Goal: Book appointment/travel/reservation

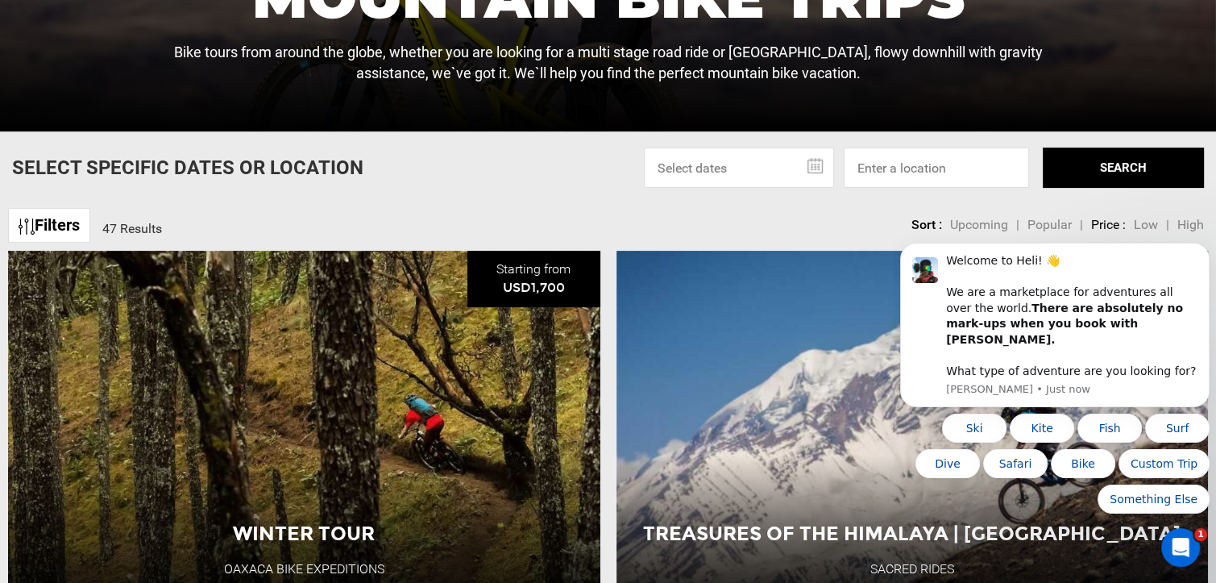
scroll to position [456, 0]
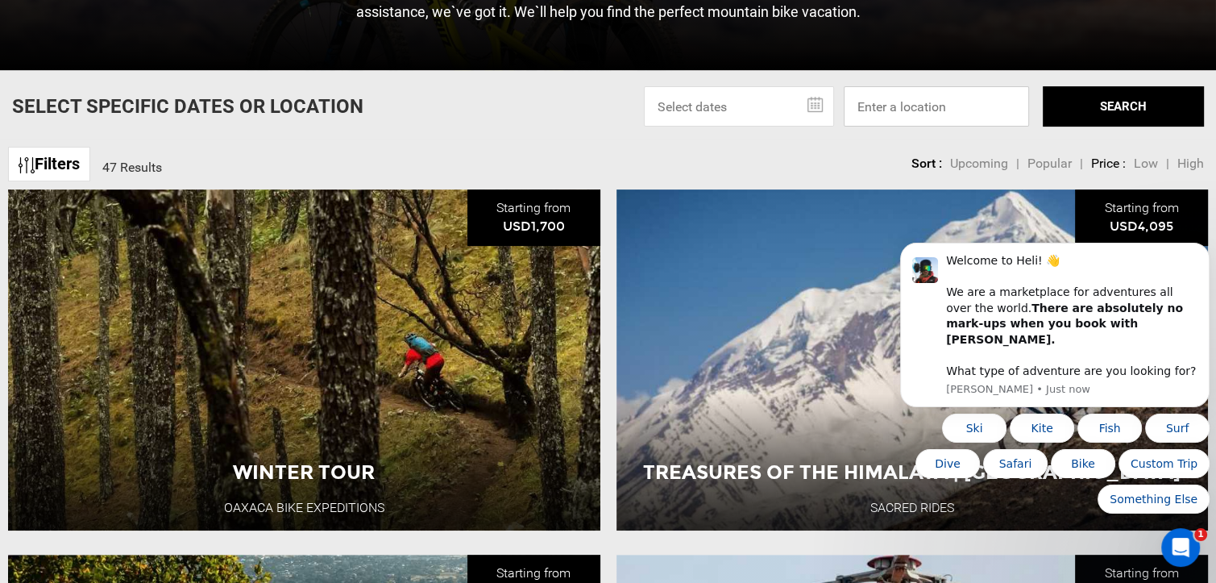
click at [949, 109] on input at bounding box center [936, 106] width 185 height 40
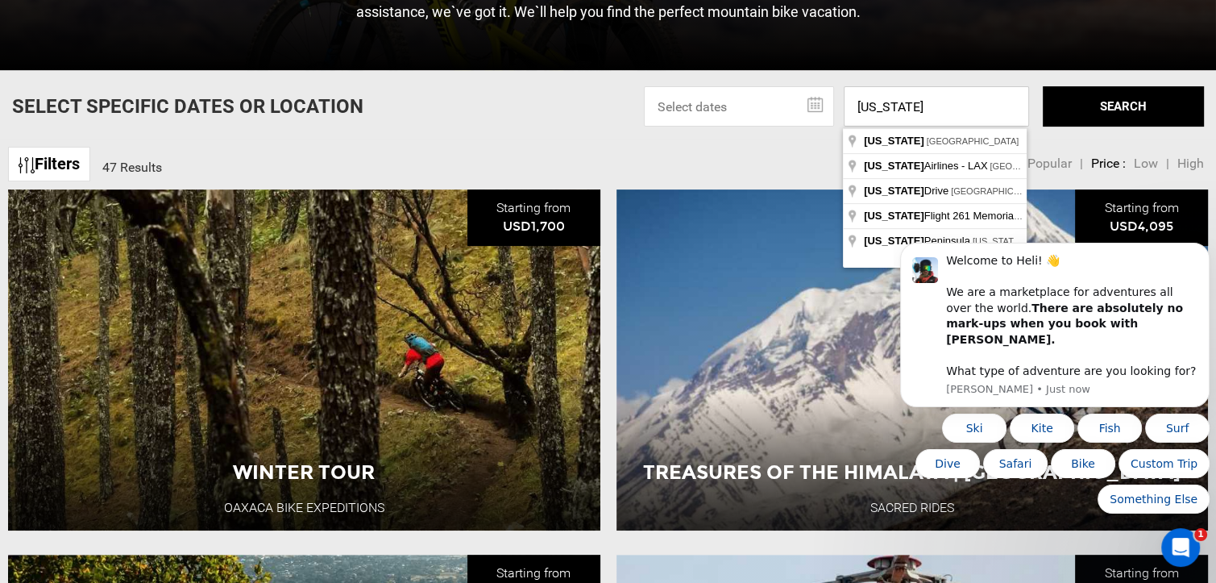
type input "[US_STATE]"
click html "Welcome to Heli! 👋 We are a marketplace for adventures all over the world. Ther…"
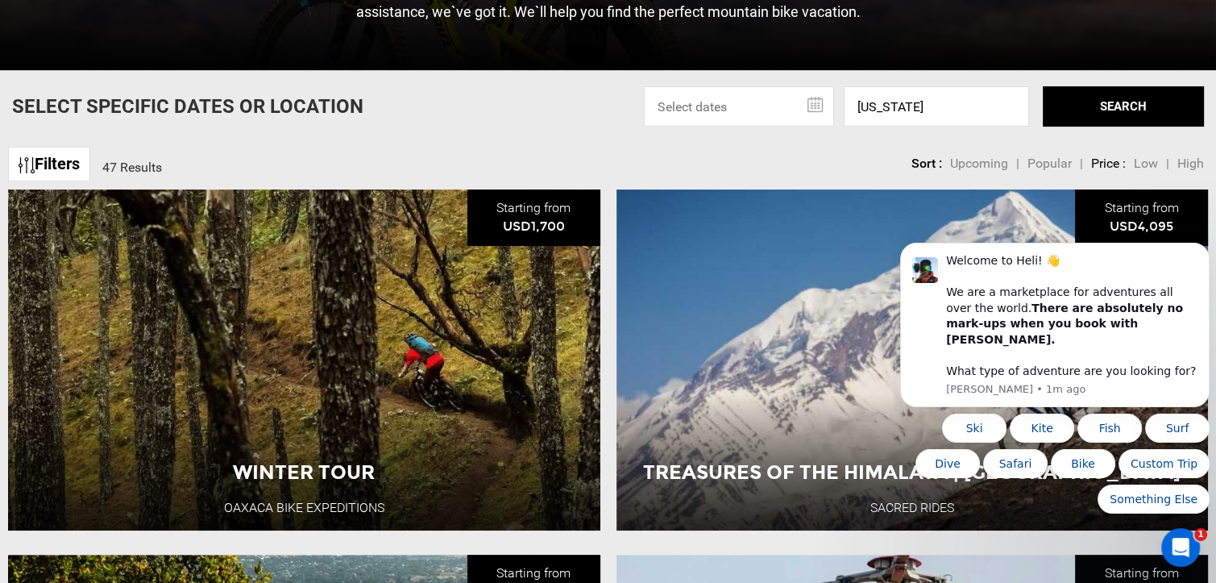
click at [1081, 105] on button "SEARCH" at bounding box center [1123, 106] width 161 height 40
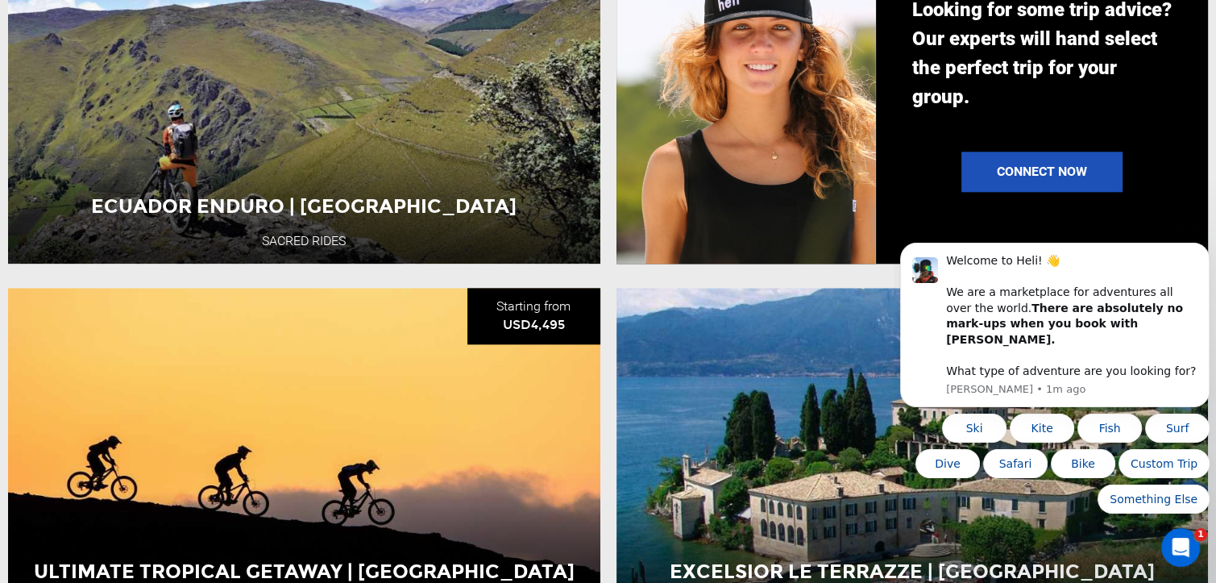
scroll to position [1819, 0]
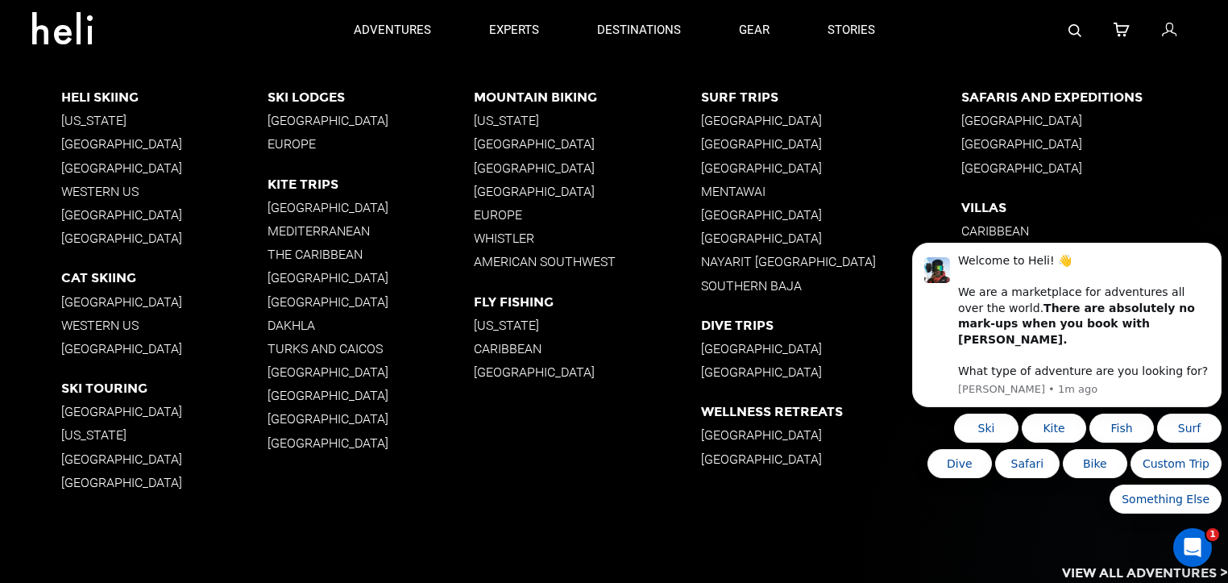
click at [509, 324] on p "[US_STATE]" at bounding box center [587, 324] width 227 height 15
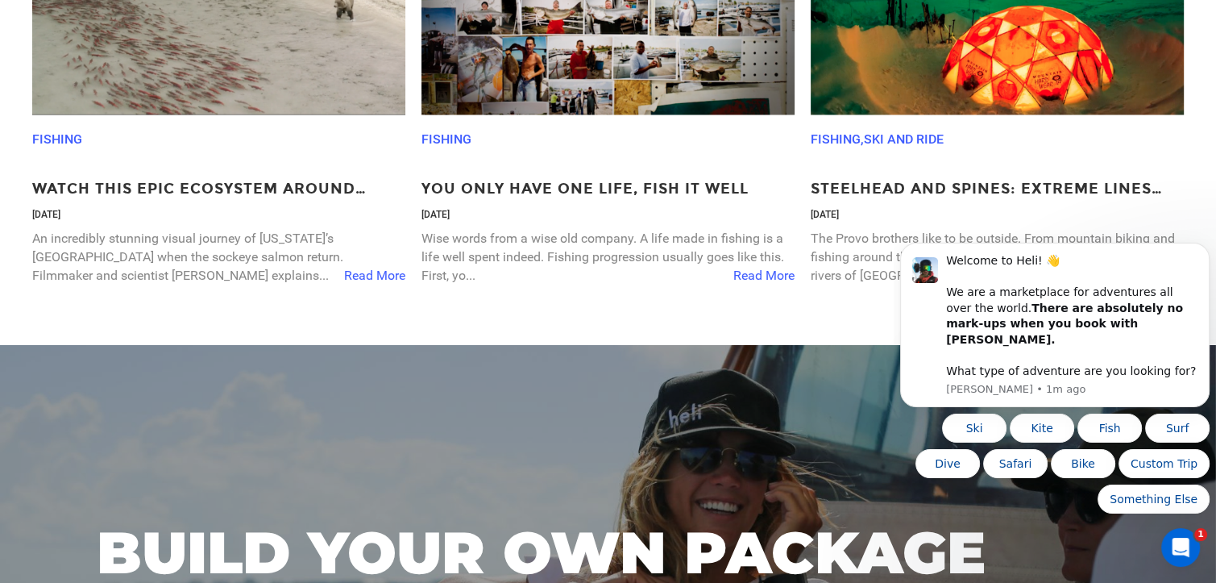
scroll to position [2848, 0]
